Goal: Task Accomplishment & Management: Manage account settings

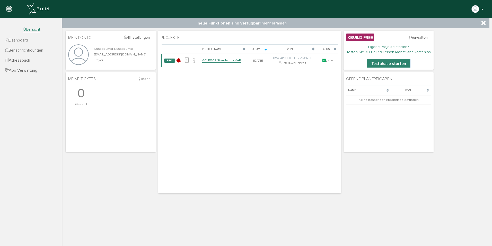
click at [481, 10] on button "button" at bounding box center [477, 9] width 13 height 8
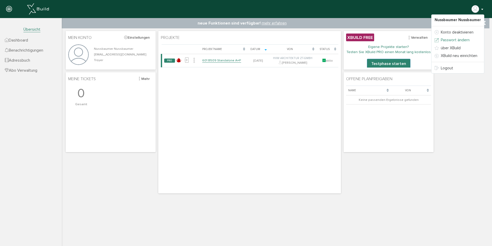
click at [464, 41] on link "Passwort ändern" at bounding box center [458, 40] width 53 height 8
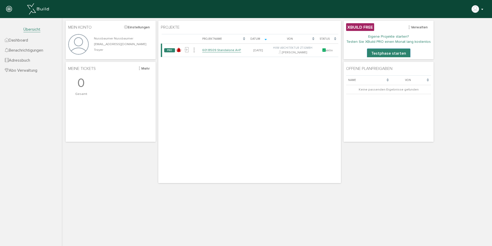
click at [483, 10] on button "button" at bounding box center [477, 9] width 13 height 8
click at [450, 68] on link "Logout" at bounding box center [458, 68] width 53 height 8
click at [484, 7] on button "button" at bounding box center [477, 9] width 13 height 8
click at [450, 69] on link "Logout" at bounding box center [458, 68] width 53 height 8
